Goal: Task Accomplishment & Management: Use online tool/utility

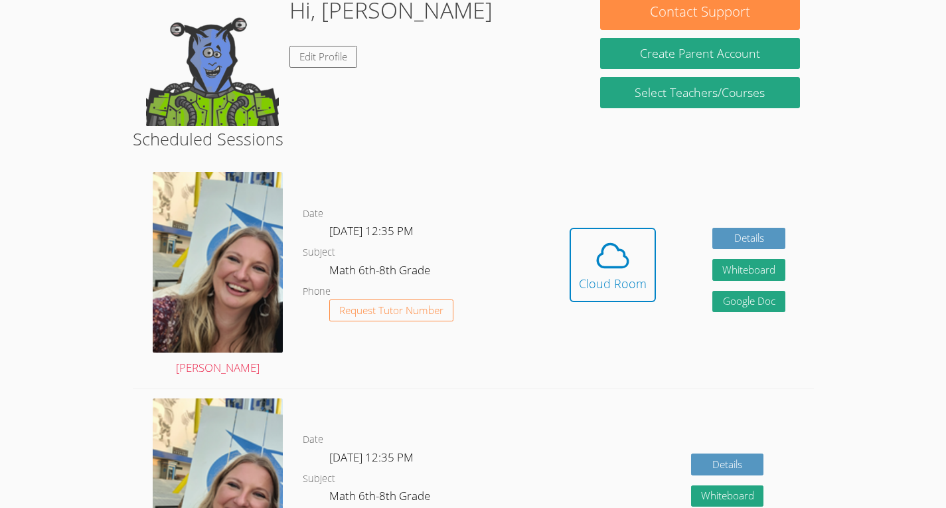
scroll to position [224, 0]
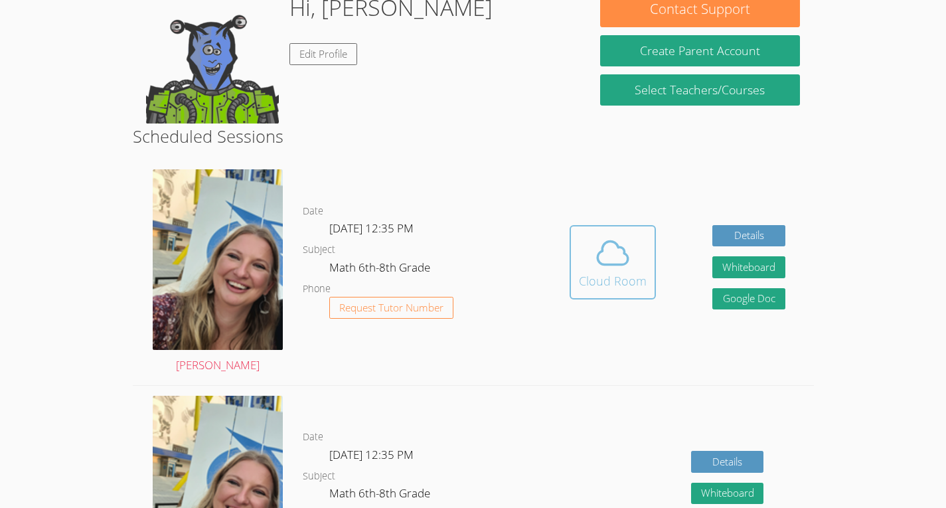
click at [641, 252] on span at bounding box center [613, 252] width 68 height 37
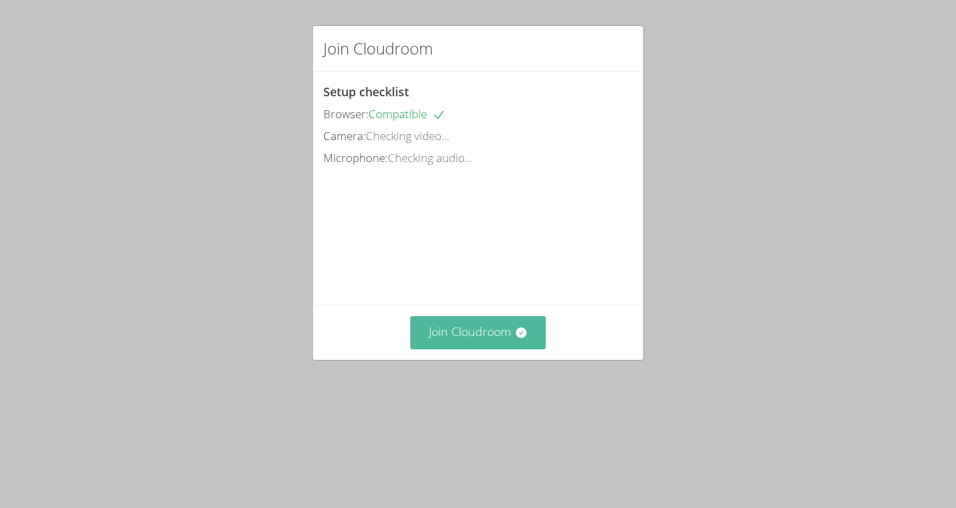
click at [515, 338] on icon at bounding box center [520, 332] width 11 height 11
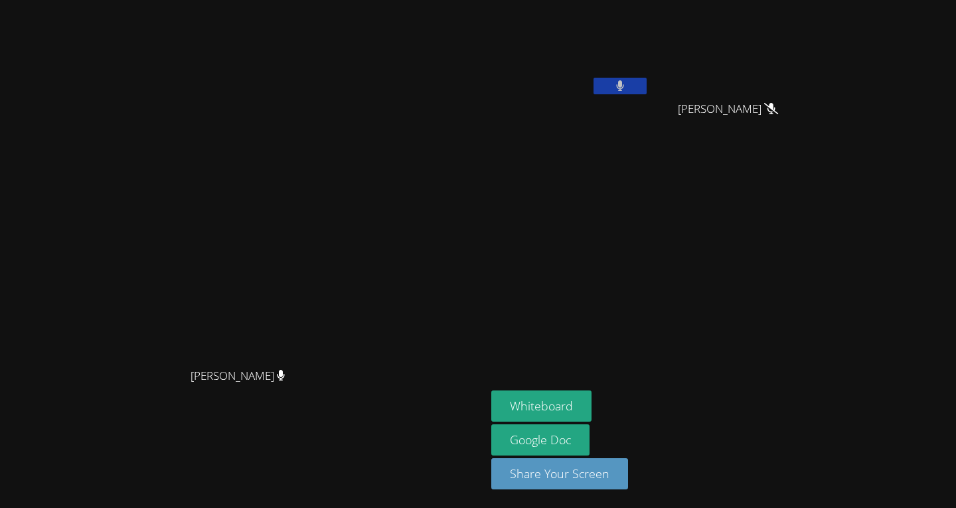
click at [647, 78] on button at bounding box center [619, 86] width 53 height 17
click at [591, 398] on button "Whiteboard" at bounding box center [541, 405] width 100 height 31
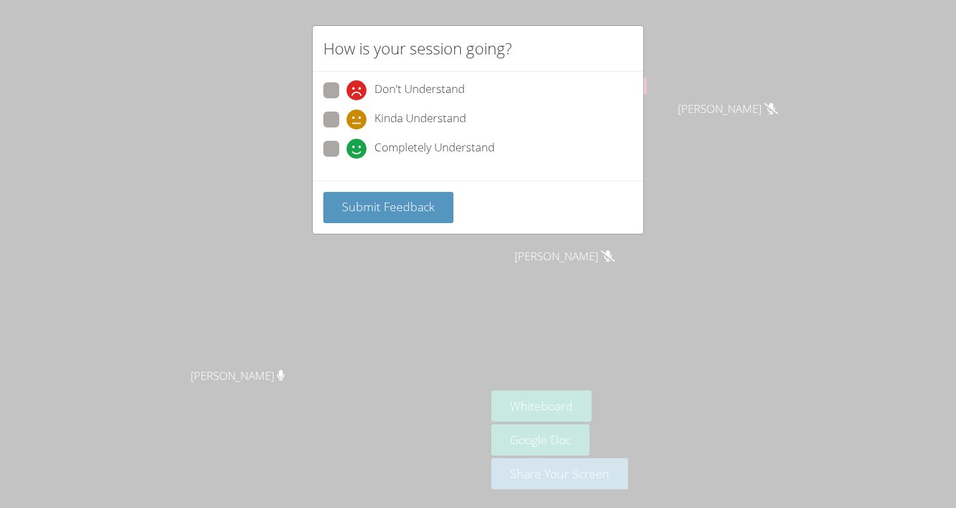
click at [346, 129] on span at bounding box center [346, 129] width 0 height 0
click at [346, 115] on input "Kinda Understand" at bounding box center [351, 117] width 11 height 11
radio input "true"
drag, startPoint x: 395, startPoint y: 198, endPoint x: 493, endPoint y: 166, distance: 103.5
click at [0, 0] on form "Don't Understand Kinda Understand Completely Understand Submit Feedback" at bounding box center [0, 0] width 0 height 0
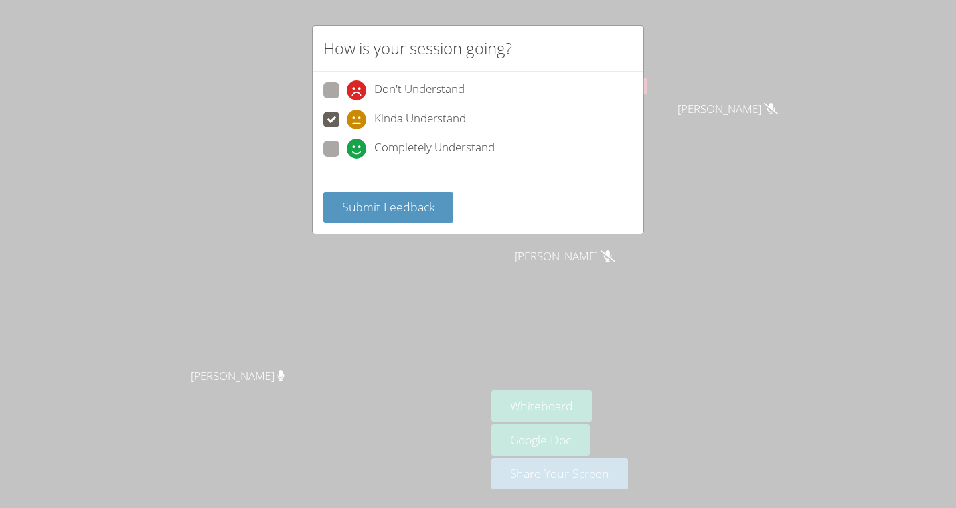
click at [323, 143] on div "Don't Understand Kinda Understand Completely Understand" at bounding box center [478, 126] width 331 height 109
click at [346, 159] on span at bounding box center [346, 159] width 0 height 0
click at [346, 152] on input "Completely Understand" at bounding box center [351, 146] width 11 height 11
radio input "true"
click at [378, 197] on button "Submit Feedback" at bounding box center [388, 207] width 130 height 31
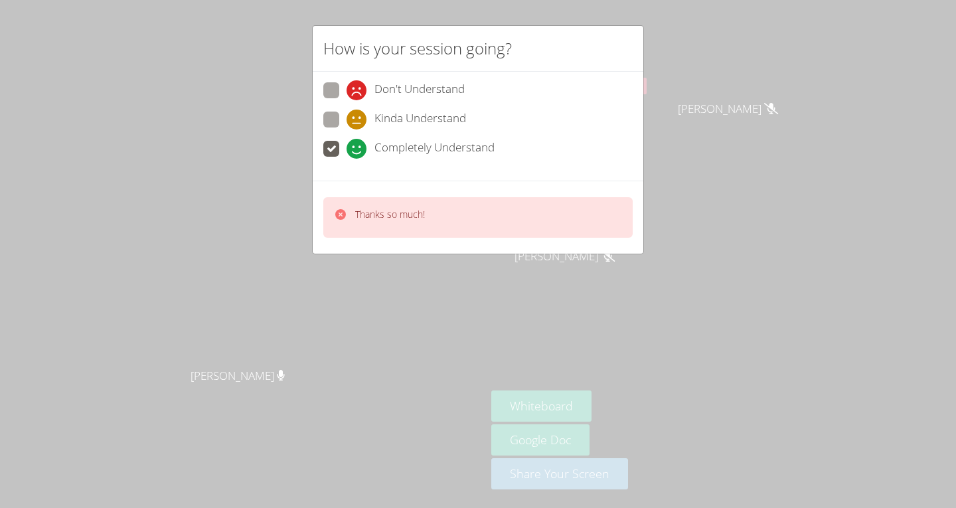
click at [522, 203] on div "Thanks so much!" at bounding box center [477, 217] width 309 height 40
click at [522, 203] on body "Sarah Skonicki Sarah Skonicki Mario Lucas Cap Dulce Teles-Marcos Dulce Teles-Ma…" at bounding box center [478, 254] width 956 height 508
click at [514, 189] on div at bounding box center [514, 189] width 0 height 0
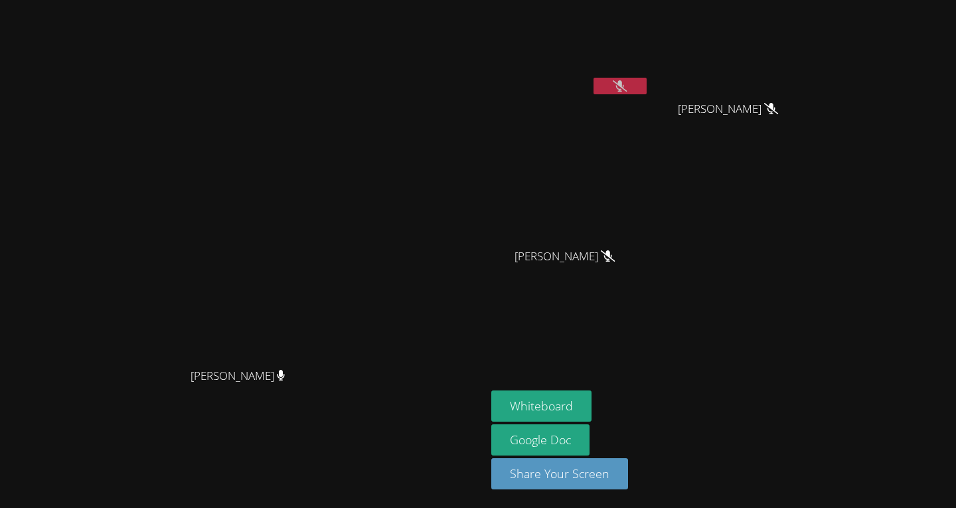
drag, startPoint x: 522, startPoint y: 203, endPoint x: 623, endPoint y: -58, distance: 279.7
drag, startPoint x: 706, startPoint y: 351, endPoint x: 674, endPoint y: 345, distance: 32.5
click at [674, 345] on aside "Mario Lucas Cap Dulce Teles-Marcos Dulce Teles-Marcos Alison Riano-Nunez Alison…" at bounding box center [652, 254] width 332 height 508
click at [812, 235] on div "Mario Lucas Cap Dulce Teles-Marcos Dulce Teles-Marcos Alison Riano-Nunez Alison…" at bounding box center [651, 149] width 321 height 289
